Goal: Navigation & Orientation: Find specific page/section

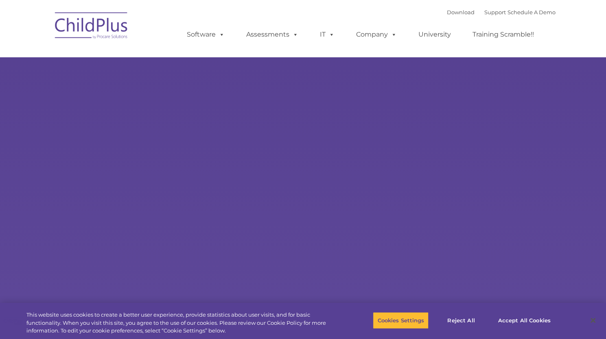
type input ""
select select "MEDIUM"
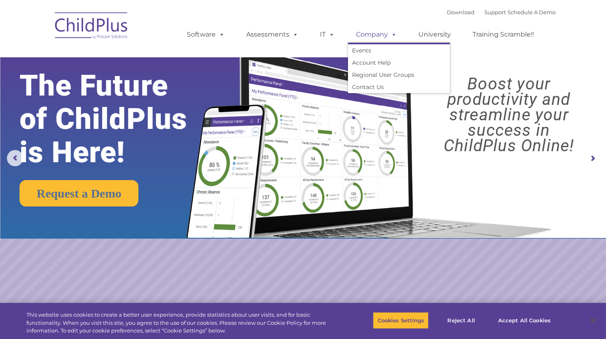
click at [386, 39] on link "Company" at bounding box center [376, 34] width 57 height 16
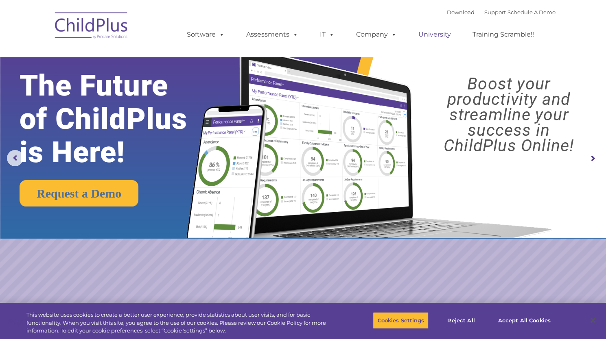
click at [424, 40] on link "University" at bounding box center [434, 34] width 49 height 16
click at [426, 35] on link "University" at bounding box center [434, 34] width 49 height 16
click at [137, 22] on div "Download Support | Schedule A Demo  MENU MENU Software ChildPlus: The original…" at bounding box center [303, 28] width 504 height 45
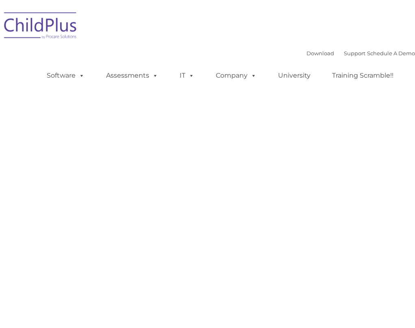
type input ""
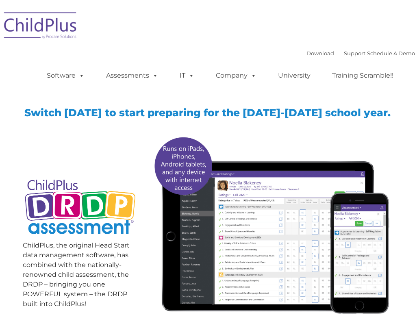
type input ""
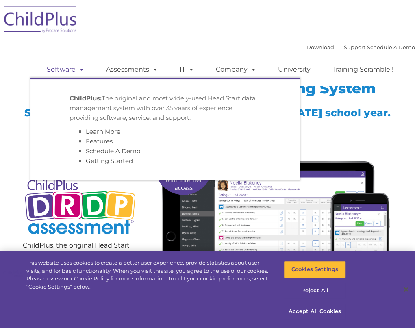
click at [68, 76] on link "Software" at bounding box center [66, 69] width 54 height 16
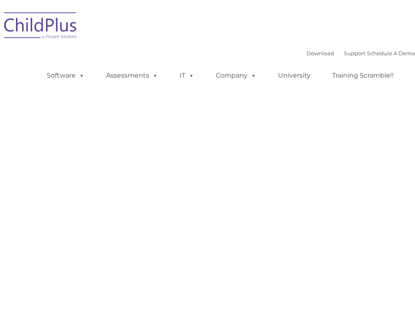
click at [76, 76] on span at bounding box center [80, 76] width 9 height 8
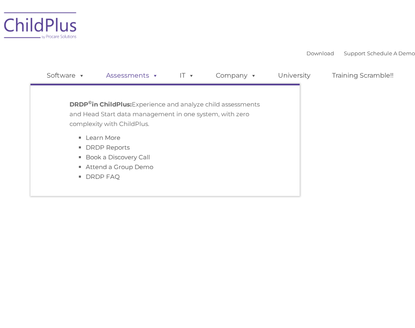
click at [118, 72] on link "Assessments" at bounding box center [132, 76] width 68 height 16
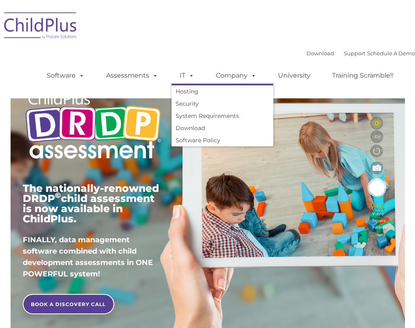
click at [174, 77] on link "IT" at bounding box center [187, 76] width 31 height 16
type input ""
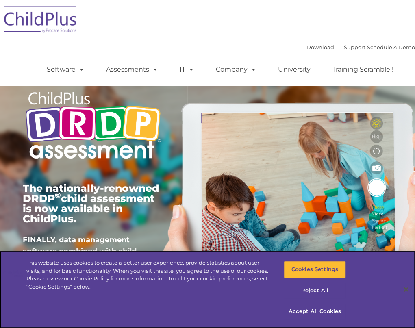
click at [222, 79] on ul "Software ChildPlus: The original and most widely-used Head Start data managemen…" at bounding box center [223, 69] width 385 height 33
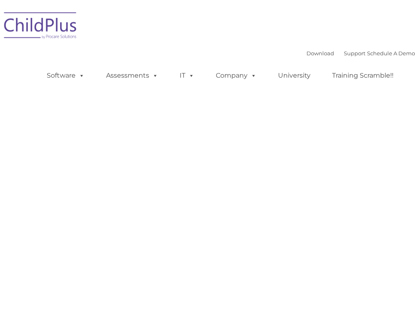
type input ""
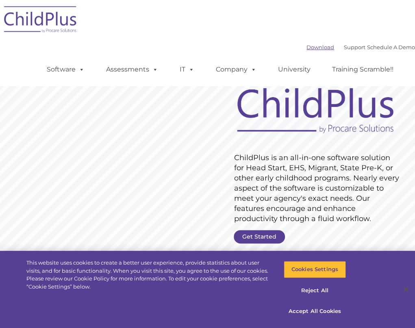
click at [307, 49] on link "Download" at bounding box center [321, 47] width 28 height 7
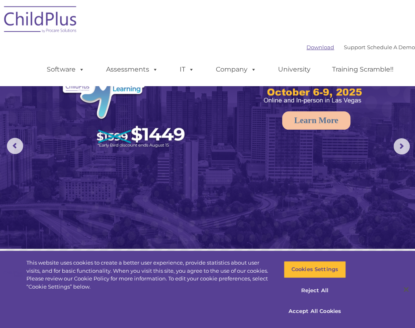
click at [307, 49] on link "Download" at bounding box center [321, 47] width 28 height 7
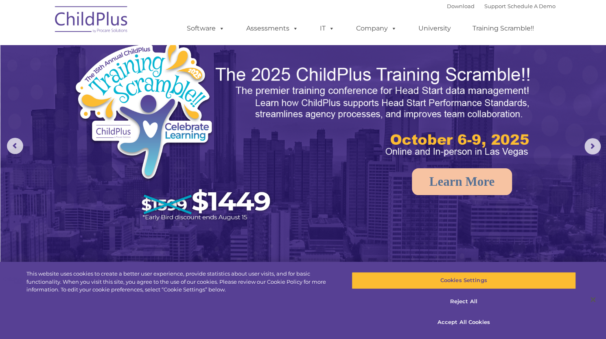
click at [415, 14] on ul "Software ChildPlus: The original and most widely-used Head Start data managemen…" at bounding box center [362, 28] width 385 height 33
click at [415, 15] on ul "Software ChildPlus: The original and most widely-used Head Start data managemen…" at bounding box center [362, 28] width 385 height 33
click at [415, 10] on div "Download Support | Schedule A Demo " at bounding box center [501, 6] width 109 height 12
click at [415, 11] on div "Download Support | Schedule A Demo " at bounding box center [501, 6] width 109 height 12
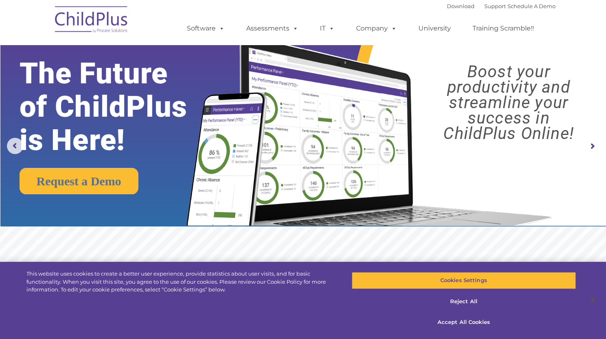
click at [415, 11] on div "Download Support | Schedule A Demo " at bounding box center [501, 6] width 109 height 12
click at [415, 4] on link "Download" at bounding box center [461, 6] width 28 height 7
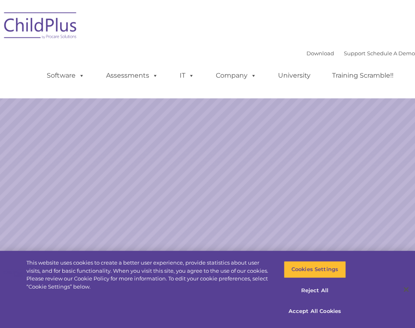
select select "MEDIUM"
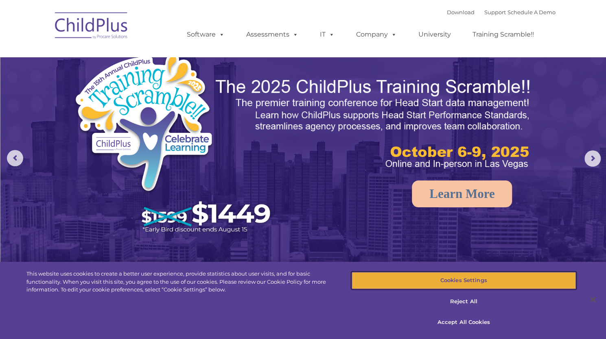
click at [415, 277] on button "Cookies Settings" at bounding box center [463, 280] width 224 height 17
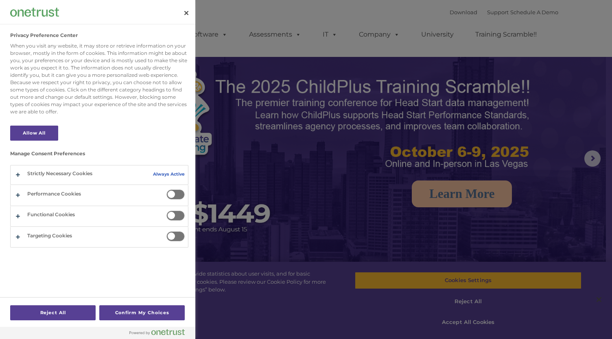
click at [415, 240] on div at bounding box center [306, 169] width 612 height 339
click at [185, 12] on button "Close" at bounding box center [186, 13] width 18 height 18
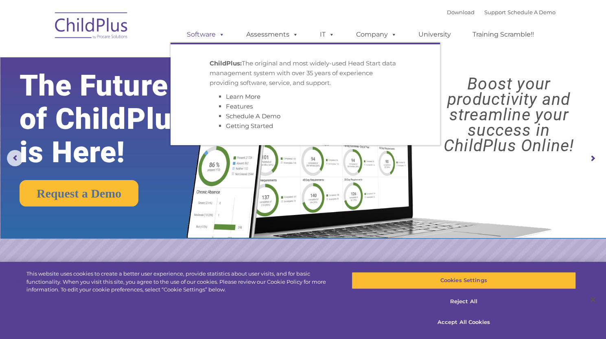
click at [220, 38] on span at bounding box center [220, 35] width 9 height 8
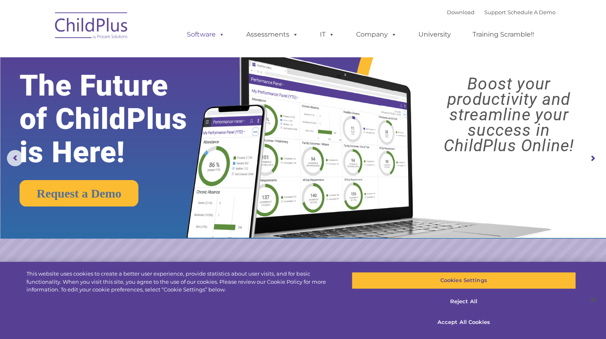
click at [220, 38] on span at bounding box center [220, 35] width 9 height 8
click at [415, 34] on link "Training Scramble!!" at bounding box center [503, 34] width 78 height 16
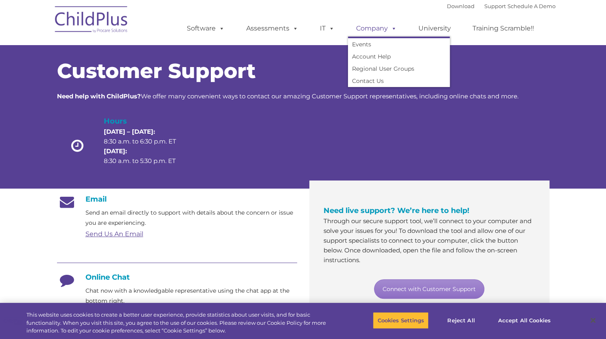
click at [381, 26] on link "Company" at bounding box center [376, 28] width 57 height 16
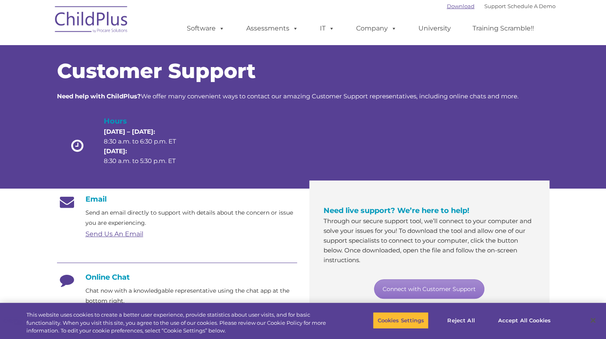
click at [449, 5] on link "Download" at bounding box center [461, 6] width 28 height 7
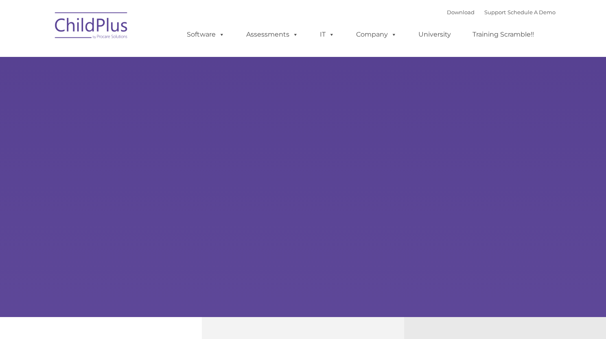
type input ""
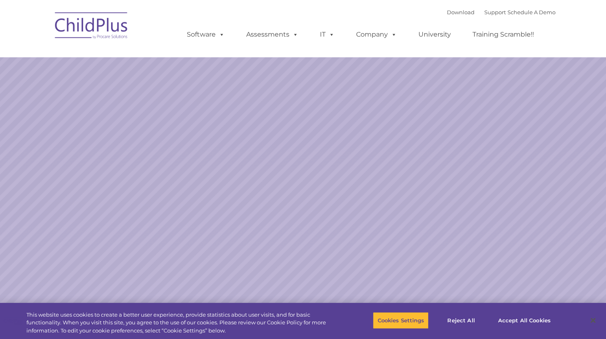
select select "MEDIUM"
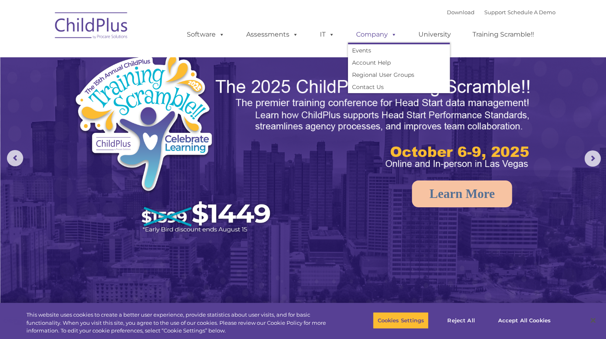
click at [365, 31] on link "Company" at bounding box center [376, 34] width 57 height 16
click at [388, 65] on link "Account Help" at bounding box center [399, 63] width 102 height 12
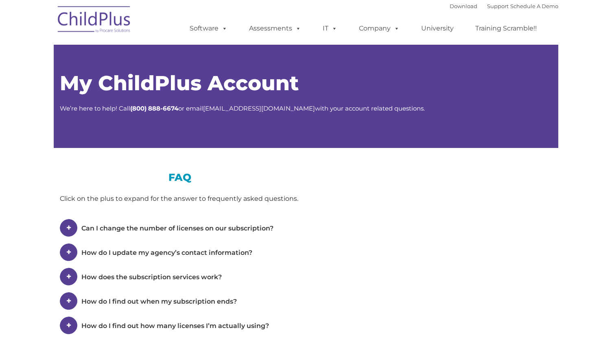
type input ""
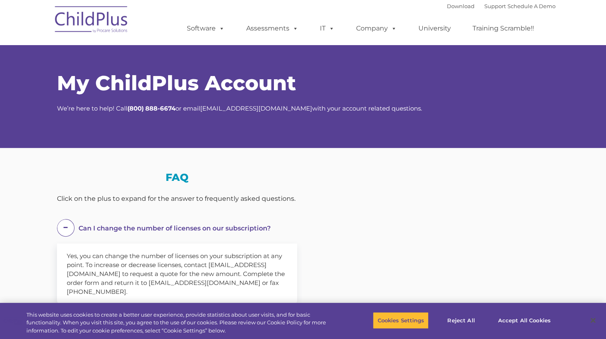
select select "MEDIUM"
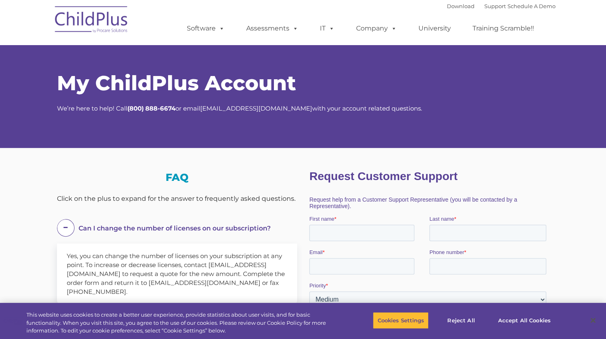
click at [110, 31] on img at bounding box center [91, 20] width 81 height 41
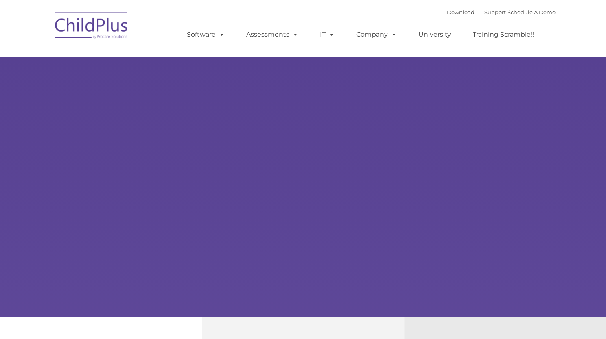
select select "MEDIUM"
